Goal: Task Accomplishment & Management: Complete application form

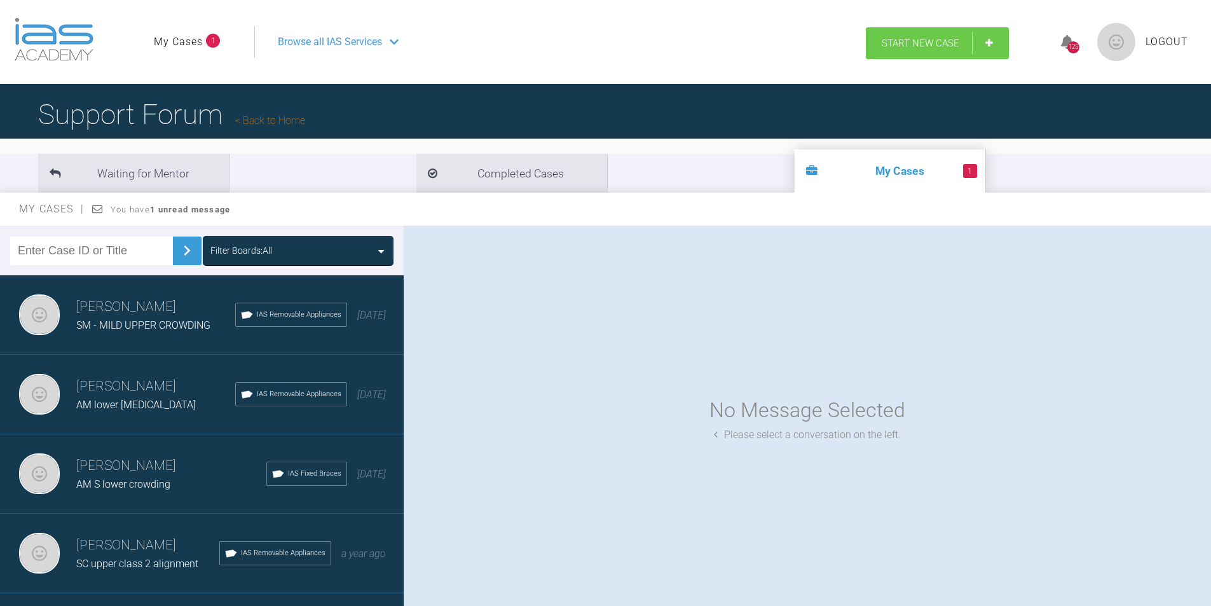
click at [906, 50] on link "Start New Case" at bounding box center [937, 43] width 143 height 32
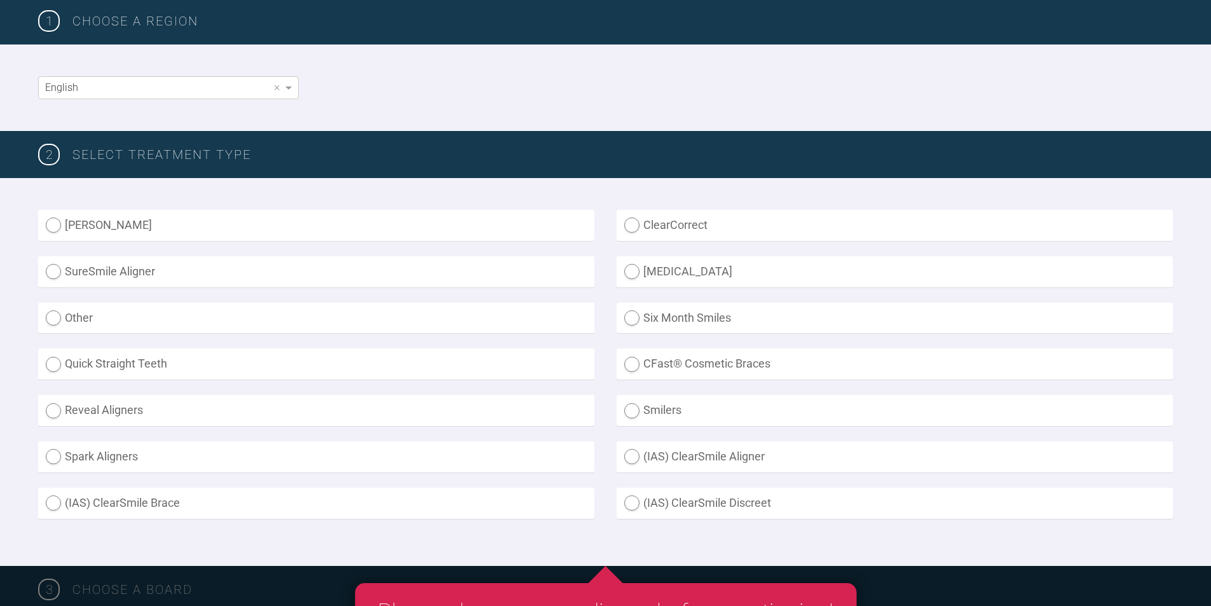
scroll to position [254, 0]
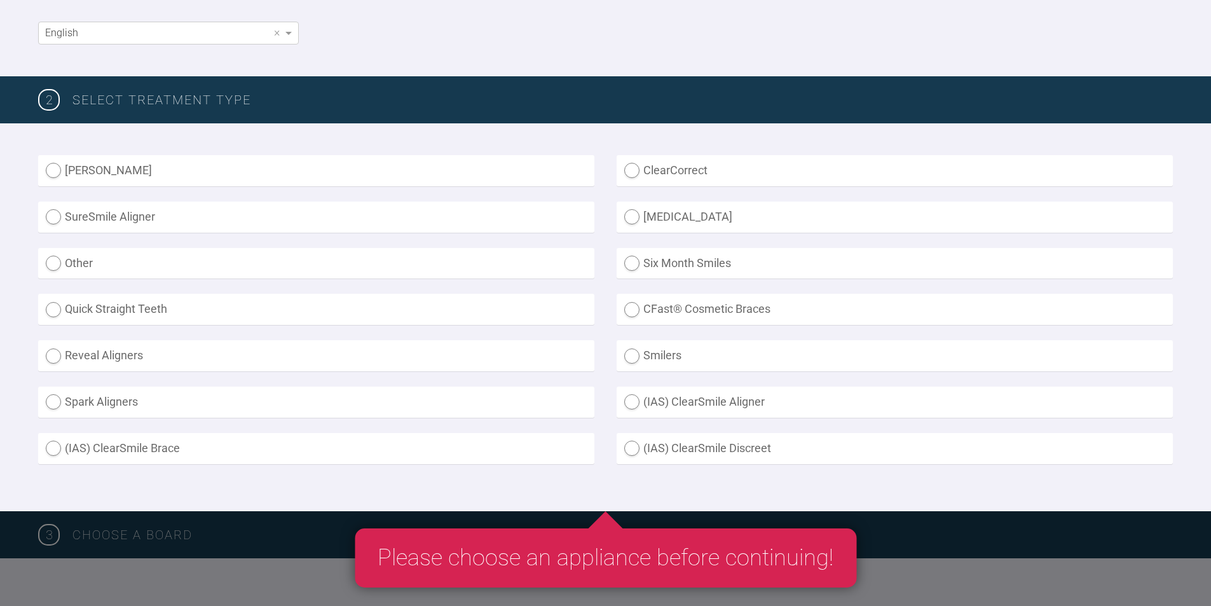
click at [55, 444] on label "(IAS) ClearSmile Brace" at bounding box center [316, 448] width 556 height 31
radio Brace "true"
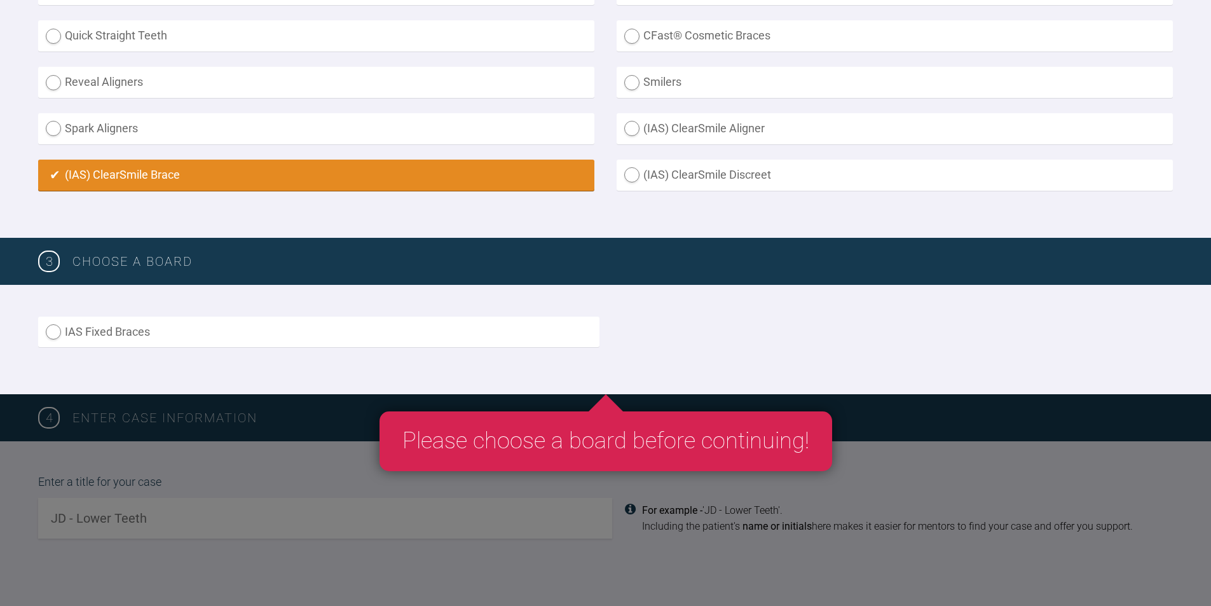
scroll to position [572, 0]
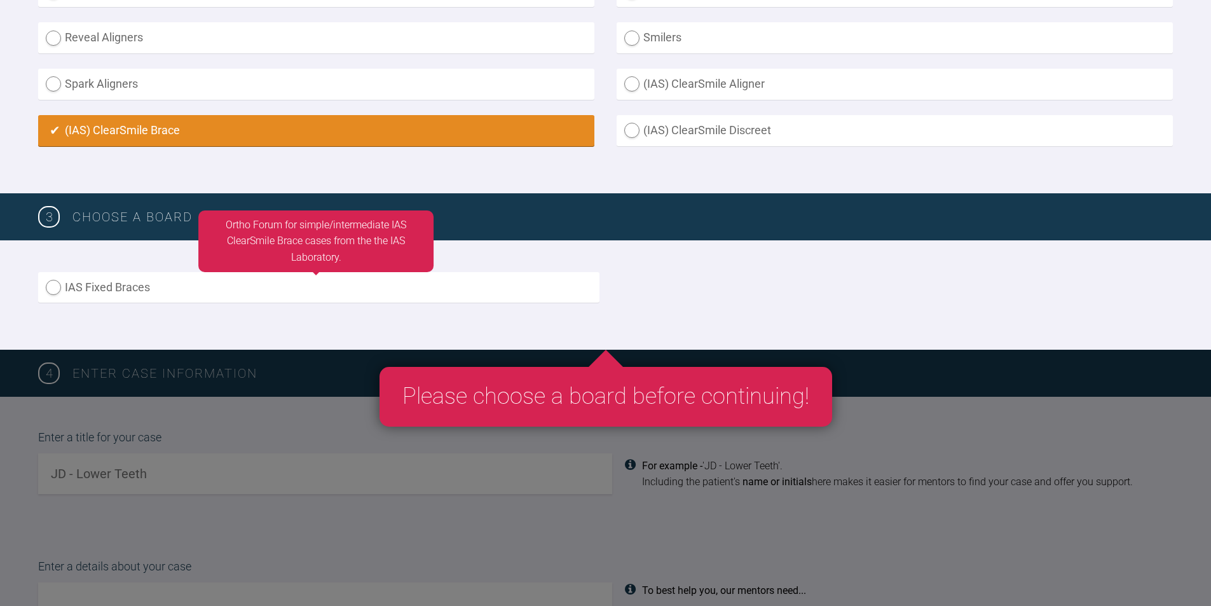
click at [53, 286] on label "IAS Fixed Braces" at bounding box center [318, 287] width 561 height 31
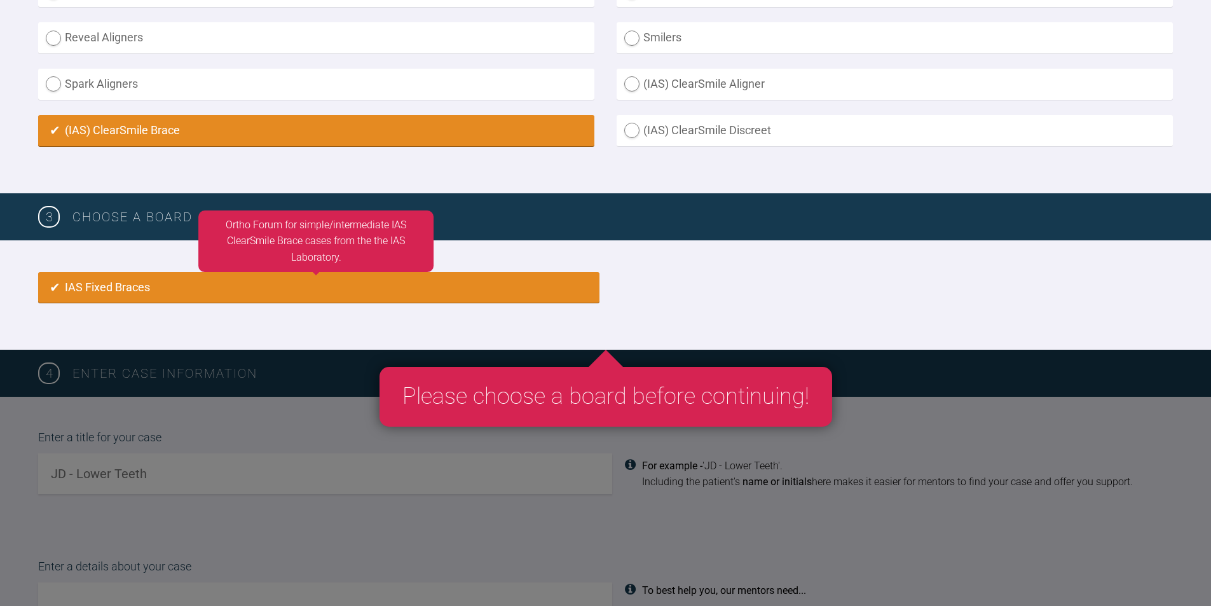
radio input "true"
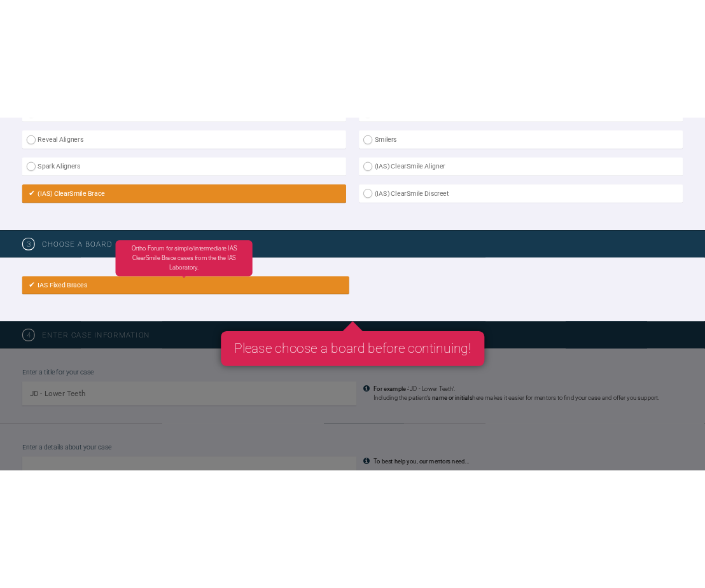
scroll to position [846, 0]
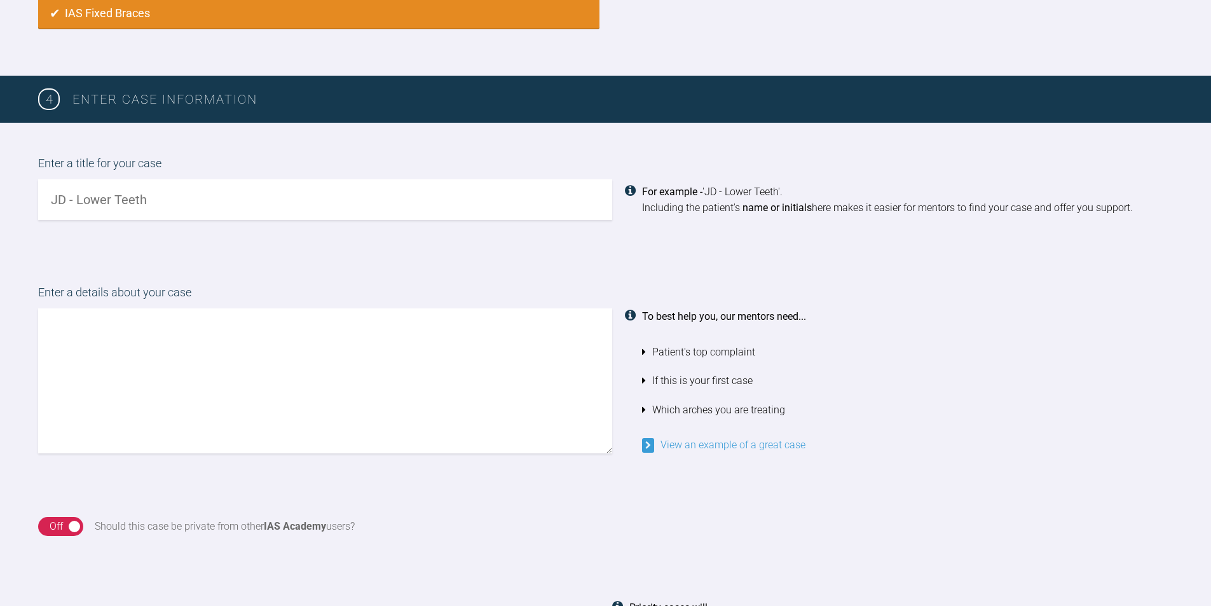
click at [86, 200] on input "text" at bounding box center [325, 199] width 574 height 41
type input "BL - upper fixed with shortened root"
click at [86, 331] on textarea at bounding box center [325, 380] width 574 height 145
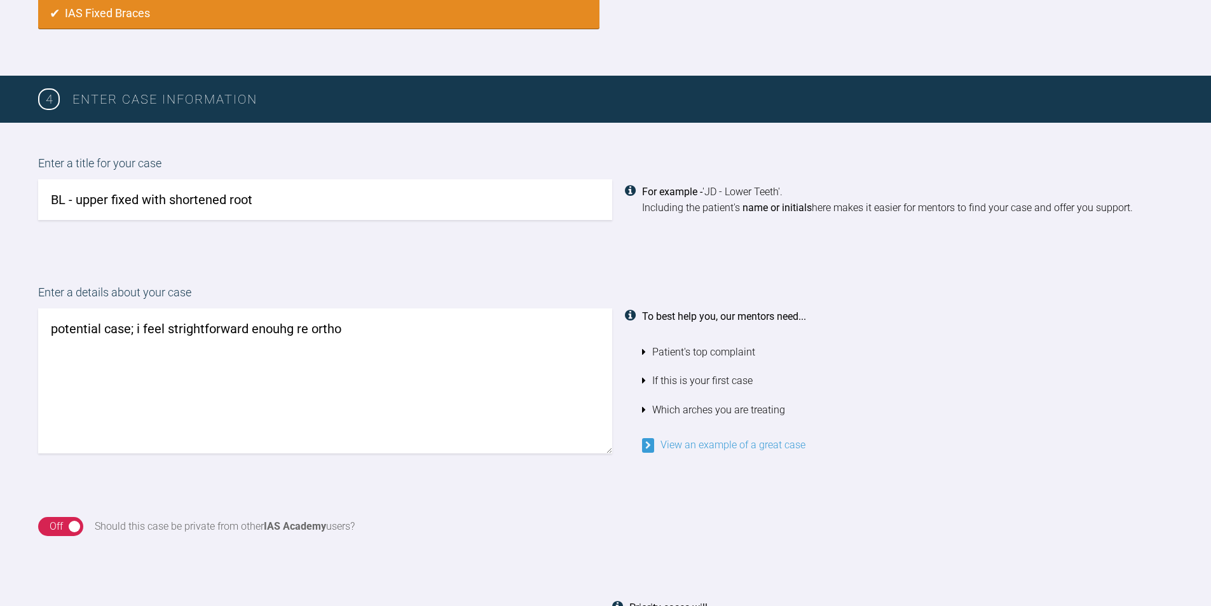
click at [197, 328] on textarea "potential case; i feel strightforward enouhg re ortho" at bounding box center [325, 380] width 574 height 145
drag, startPoint x: 196, startPoint y: 327, endPoint x: 256, endPoint y: 75, distance: 258.9
click at [257, 74] on div "IAS Fixed Braces" at bounding box center [605, 21] width 1211 height 110
click at [207, 326] on textarea "potential case; i feel strightforward enouhg re ortho" at bounding box center [325, 380] width 574 height 145
click at [282, 329] on textarea "potential case; i feel straightforward enouhg re ortho" at bounding box center [325, 380] width 574 height 145
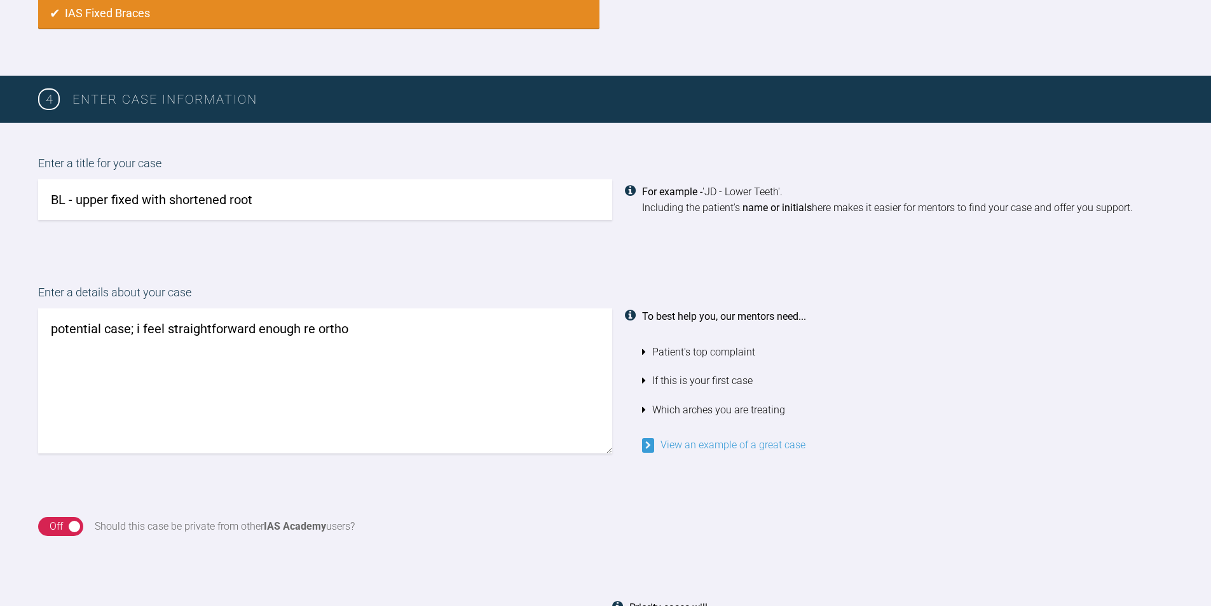
drag, startPoint x: 368, startPoint y: 329, endPoint x: 369, endPoint y: 339, distance: 9.6
click at [362, 326] on textarea "potential case; i feel straightforward enough re ortho" at bounding box center [325, 380] width 574 height 145
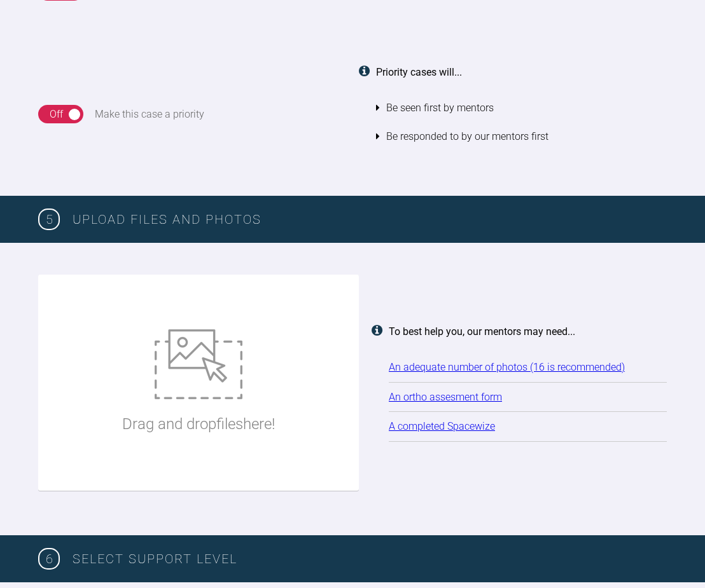
scroll to position [1419, 0]
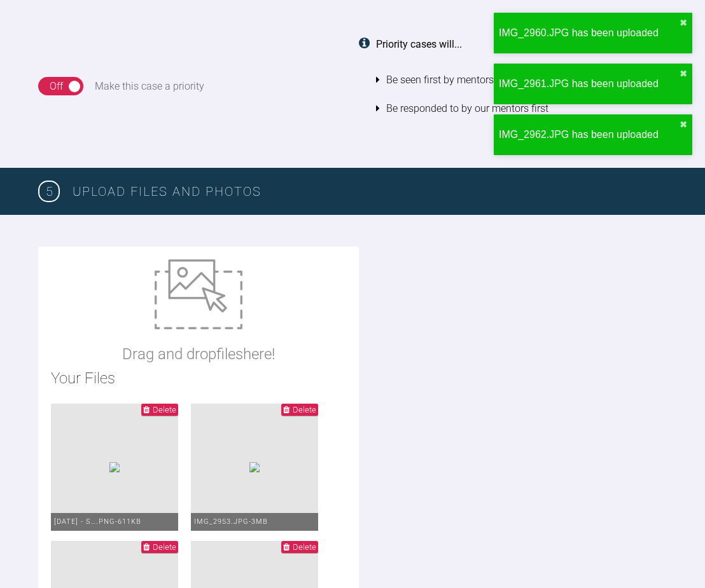
click at [705, 577] on html "My Cases 1 Logout Browse all IAS Services Start New Case 125 Logout IMG_2960.JP…" at bounding box center [352, 81] width 705 height 3001
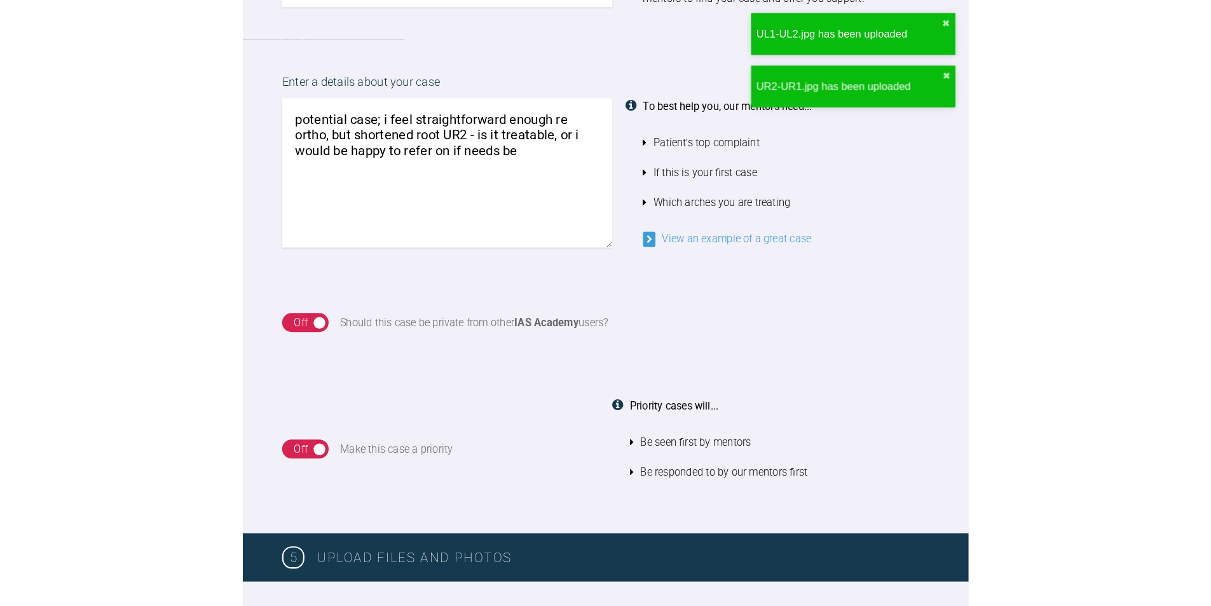
scroll to position [1037, 0]
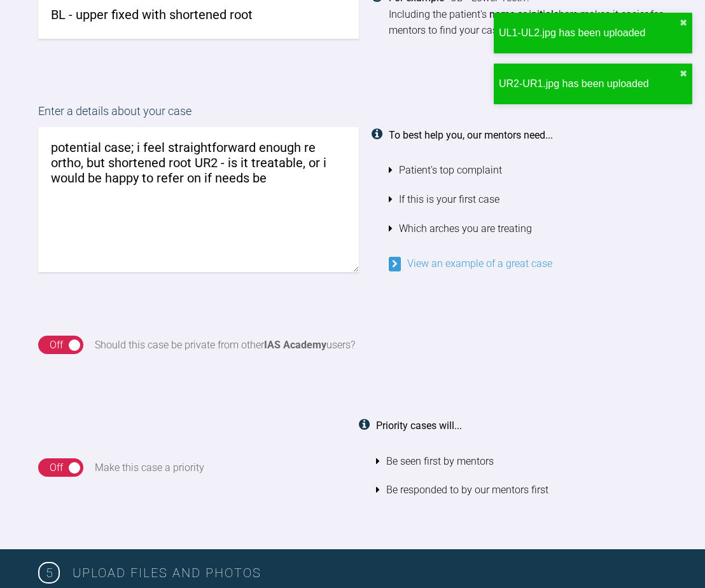
click at [309, 201] on textarea "potential case; i feel straightforward enough re ortho, but shortened root UR2 …" at bounding box center [198, 199] width 320 height 145
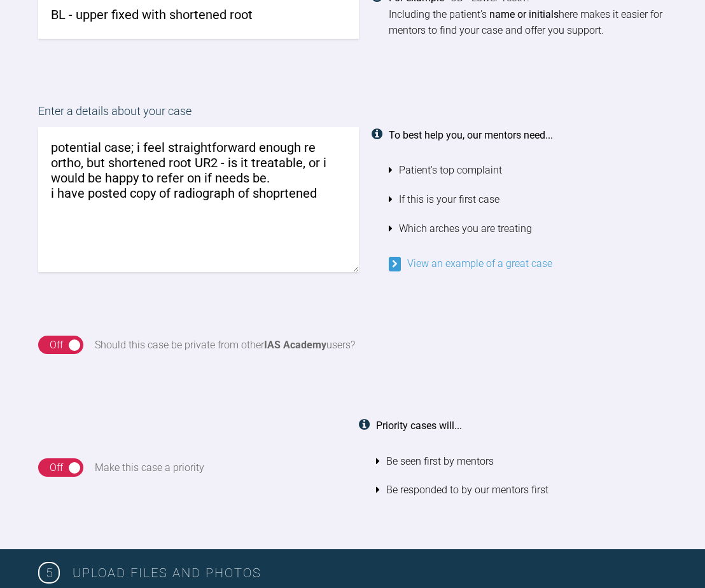
click at [280, 195] on textarea "potential case; i feel straightforward enough re ortho, but shortened root UR2 …" at bounding box center [198, 199] width 320 height 145
click at [343, 191] on textarea "potential case; i feel straightforward enough re ortho, but shortened root UR2 …" at bounding box center [198, 199] width 320 height 145
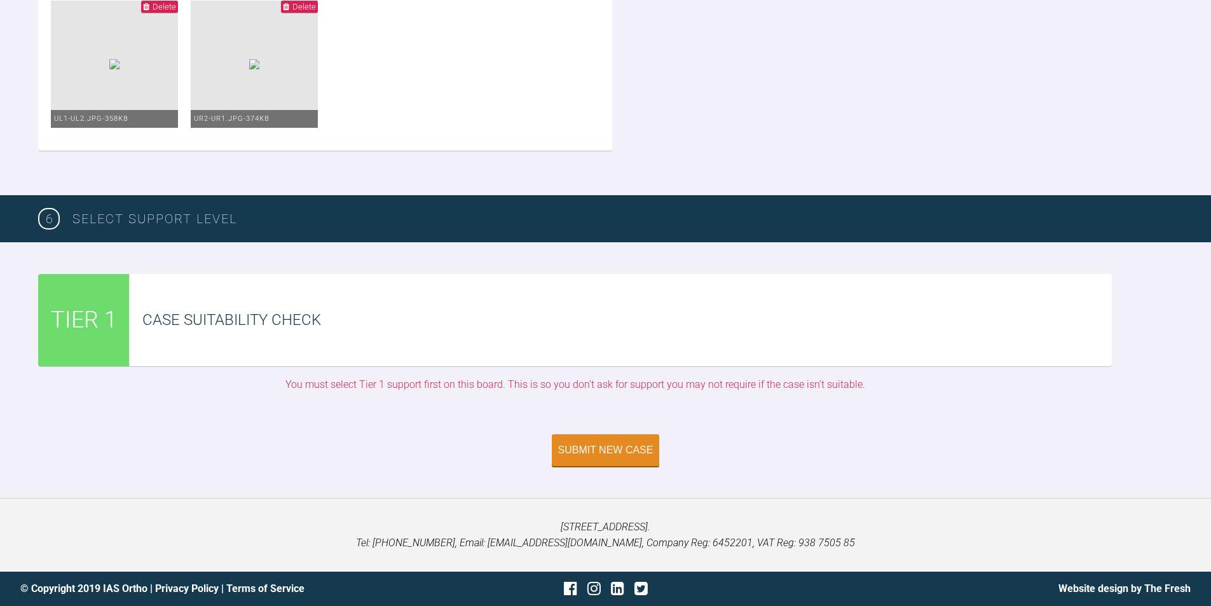
scroll to position [2636, 0]
type textarea "potential case; i feel straightforward enough re ortho, but shortened root UR2 …"
click at [598, 447] on div "Submit New Case" at bounding box center [605, 451] width 95 height 11
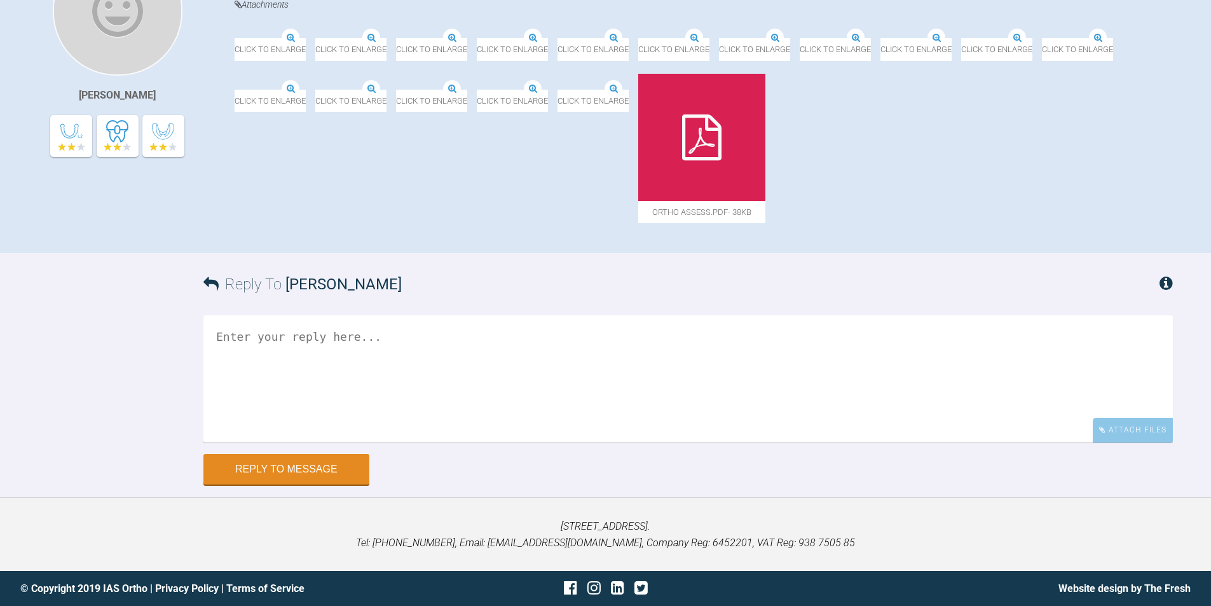
scroll to position [615, 0]
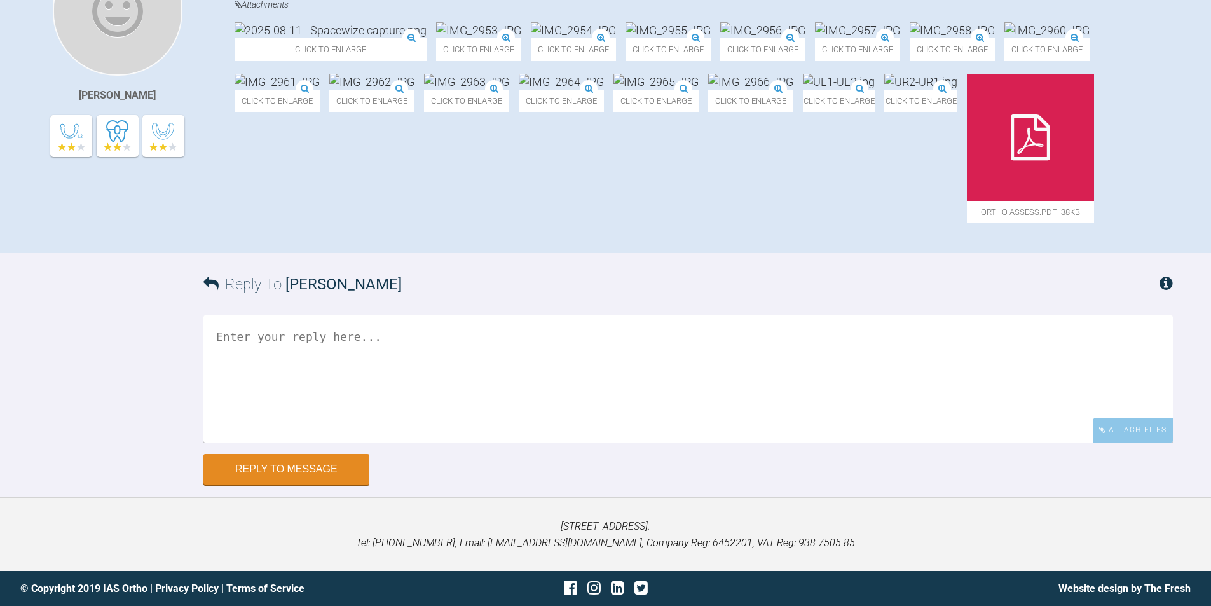
click at [74, 372] on div "Reply To Billy Campbell Attach Files Drag and drop files here! Reply to Message" at bounding box center [605, 368] width 1211 height 231
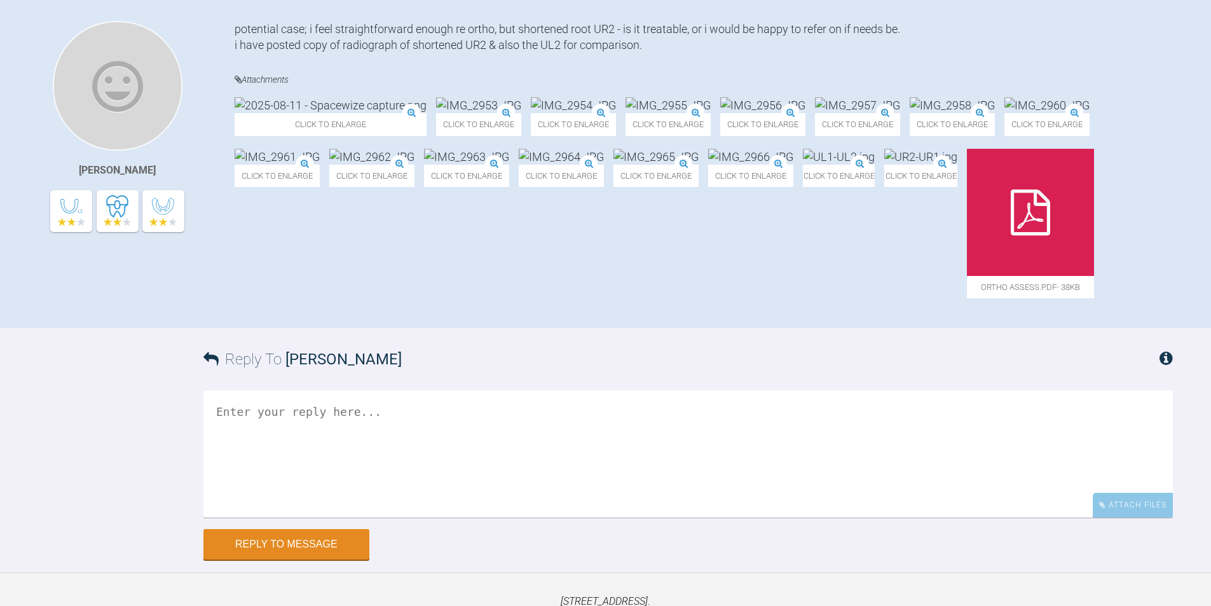
scroll to position [551, 0]
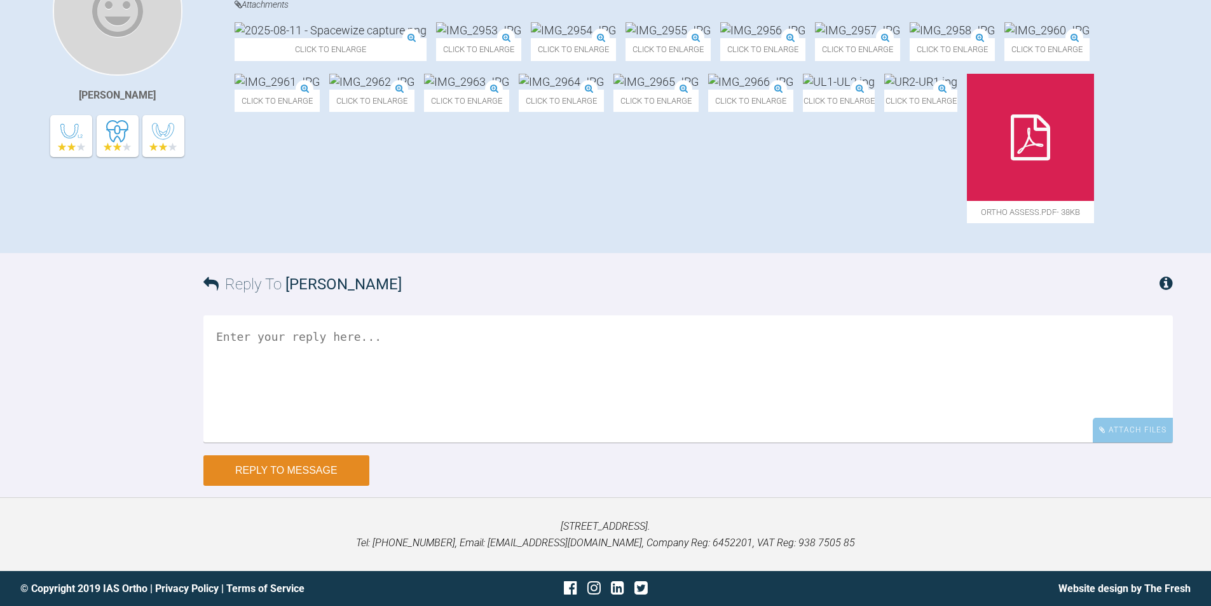
click at [264, 486] on button "Reply to Message" at bounding box center [286, 470] width 166 height 31
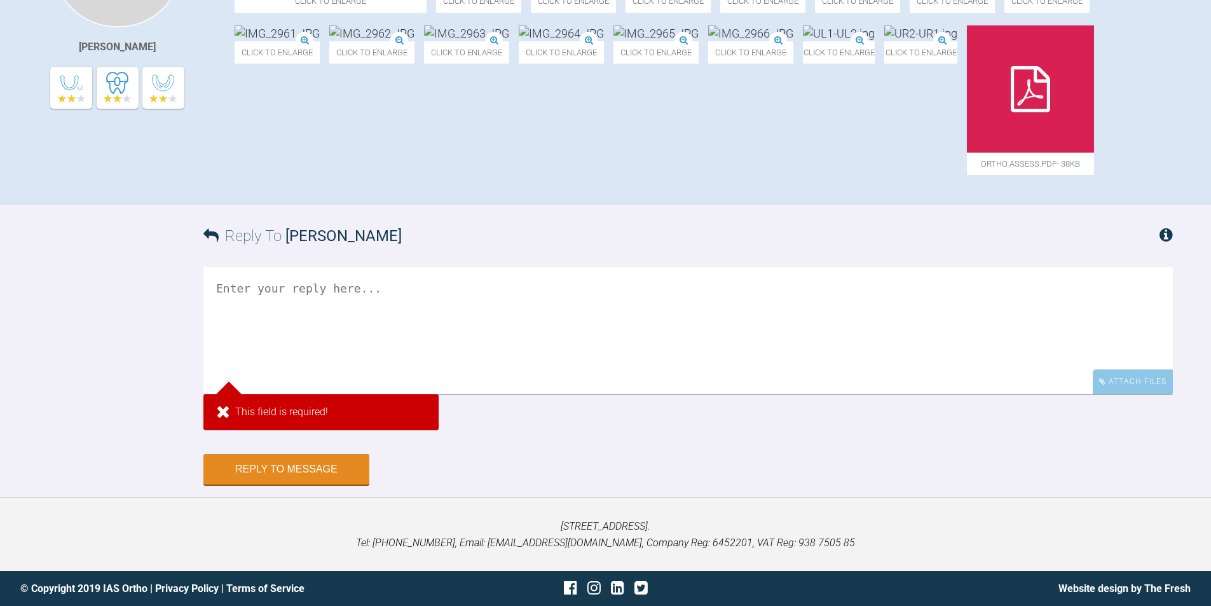
drag, startPoint x: 27, startPoint y: 493, endPoint x: 45, endPoint y: 486, distance: 19.7
click at [27, 485] on div "Reply To Billy Campbell Attach Files This field is required! Drag and drop file…" at bounding box center [605, 345] width 1211 height 280
drag, startPoint x: 617, startPoint y: 591, endPoint x: 534, endPoint y: 561, distance: 88.1
click at [565, 485] on div "Reply to Message" at bounding box center [688, 469] width 970 height 31
click at [220, 430] on div "This field is required!" at bounding box center [320, 412] width 235 height 36
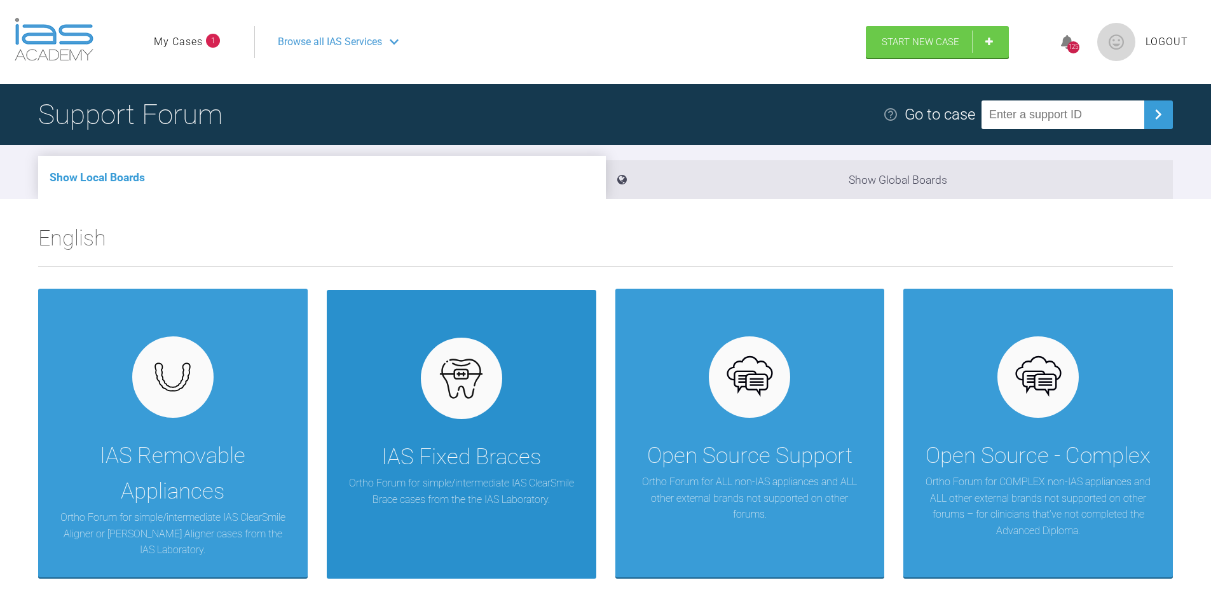
click at [562, 420] on div "IAS Fixed Braces Ortho Forum for simple/intermediate IAS ClearSmile Brace cases…" at bounding box center [462, 434] width 270 height 289
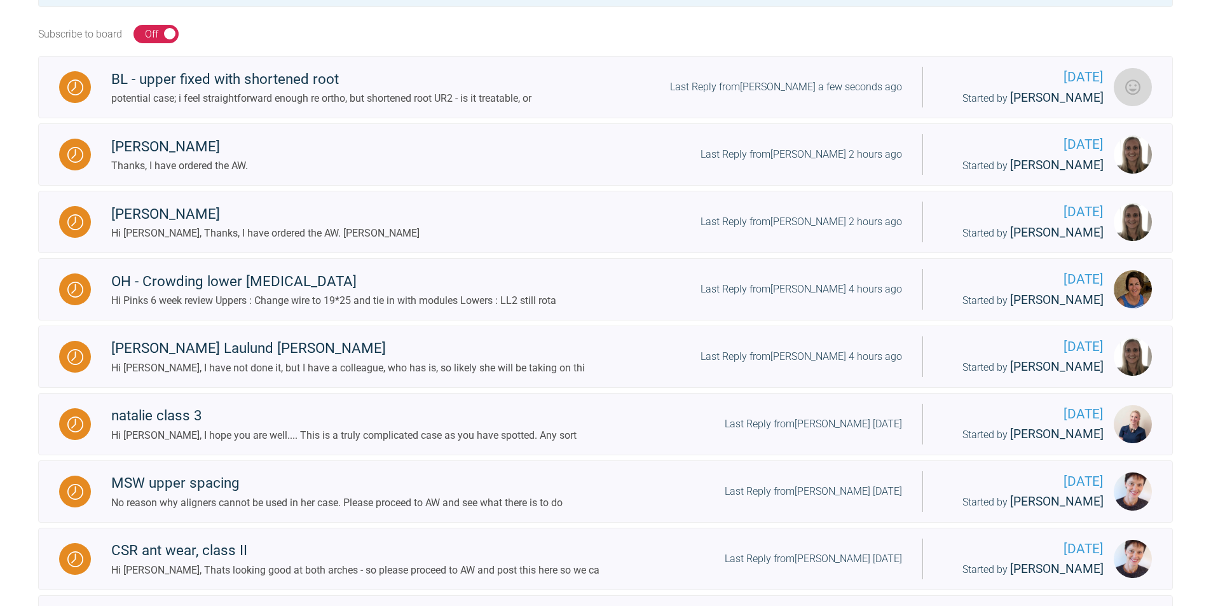
scroll to position [191, 0]
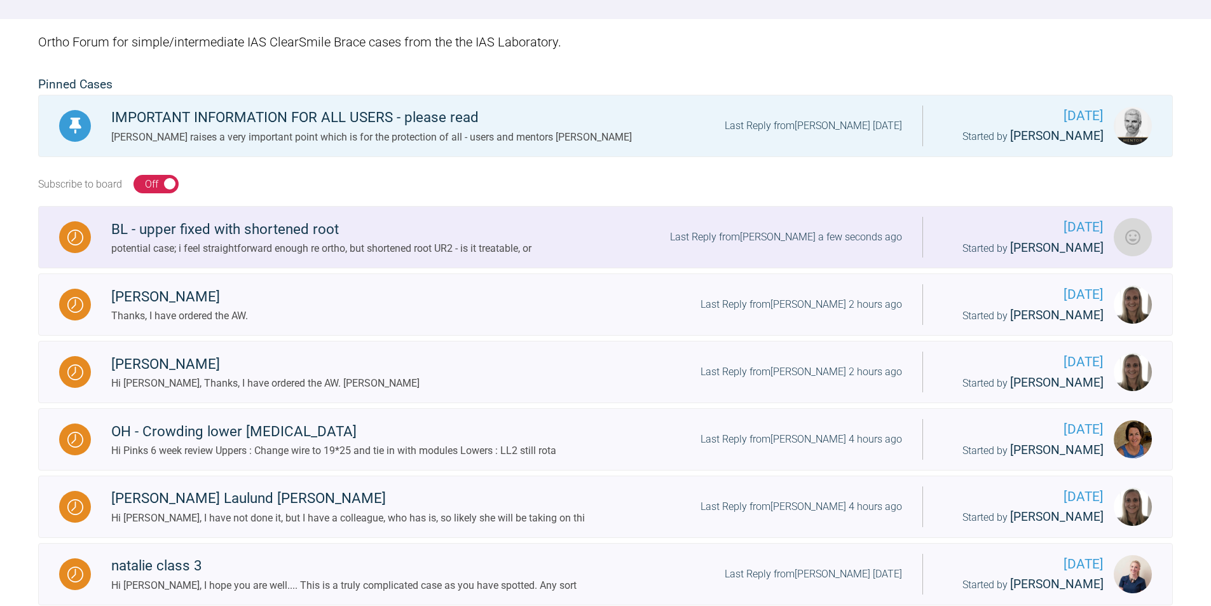
click at [341, 240] on div "BL - upper fixed with shortened root" at bounding box center [321, 229] width 420 height 23
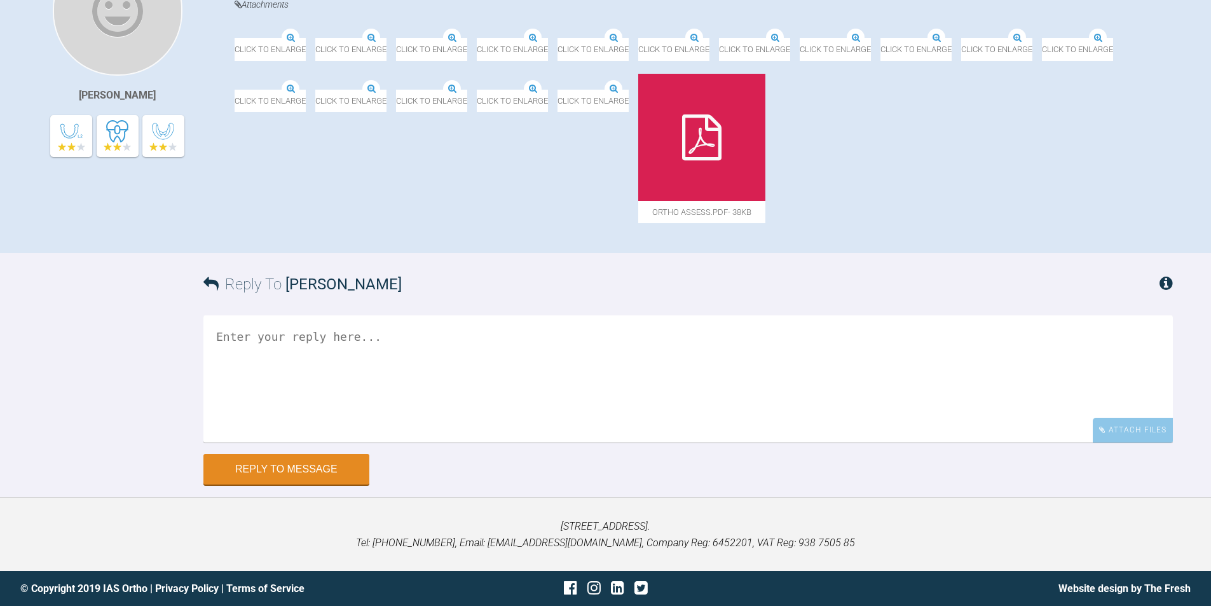
scroll to position [254, 0]
